Goal: Task Accomplishment & Management: Manage account settings

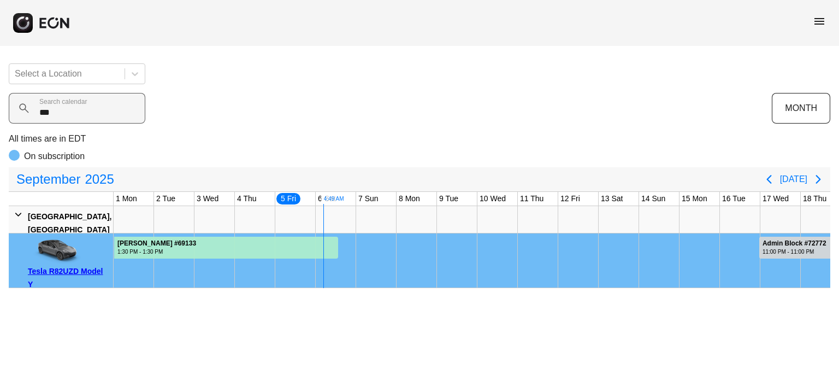
scroll to position [0, 162]
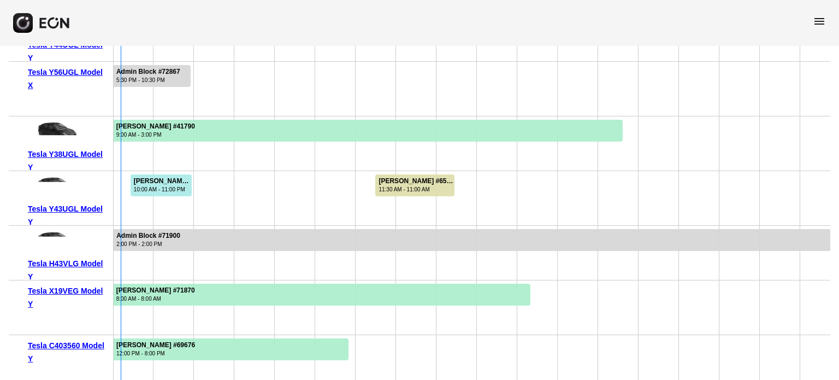
scroll to position [2404, 0]
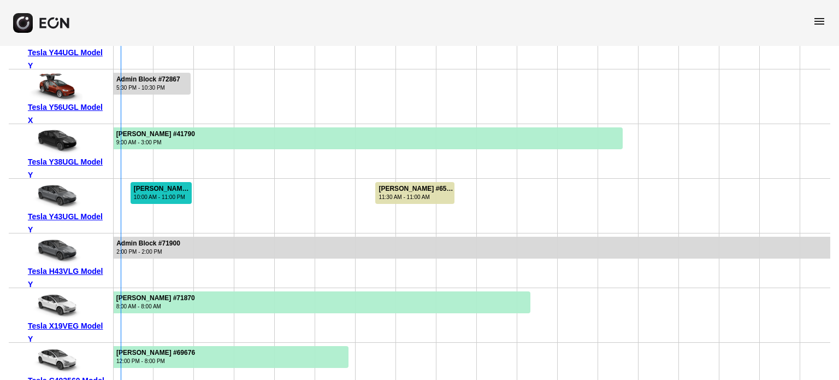
click at [144, 185] on div "[PERSON_NAME] #71515" at bounding box center [162, 189] width 57 height 8
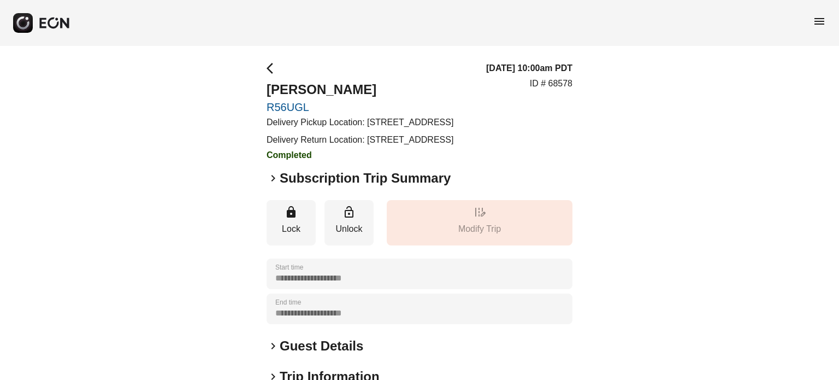
click at [146, 120] on div "**********" at bounding box center [419, 304] width 839 height 517
